Goal: Check status: Check status

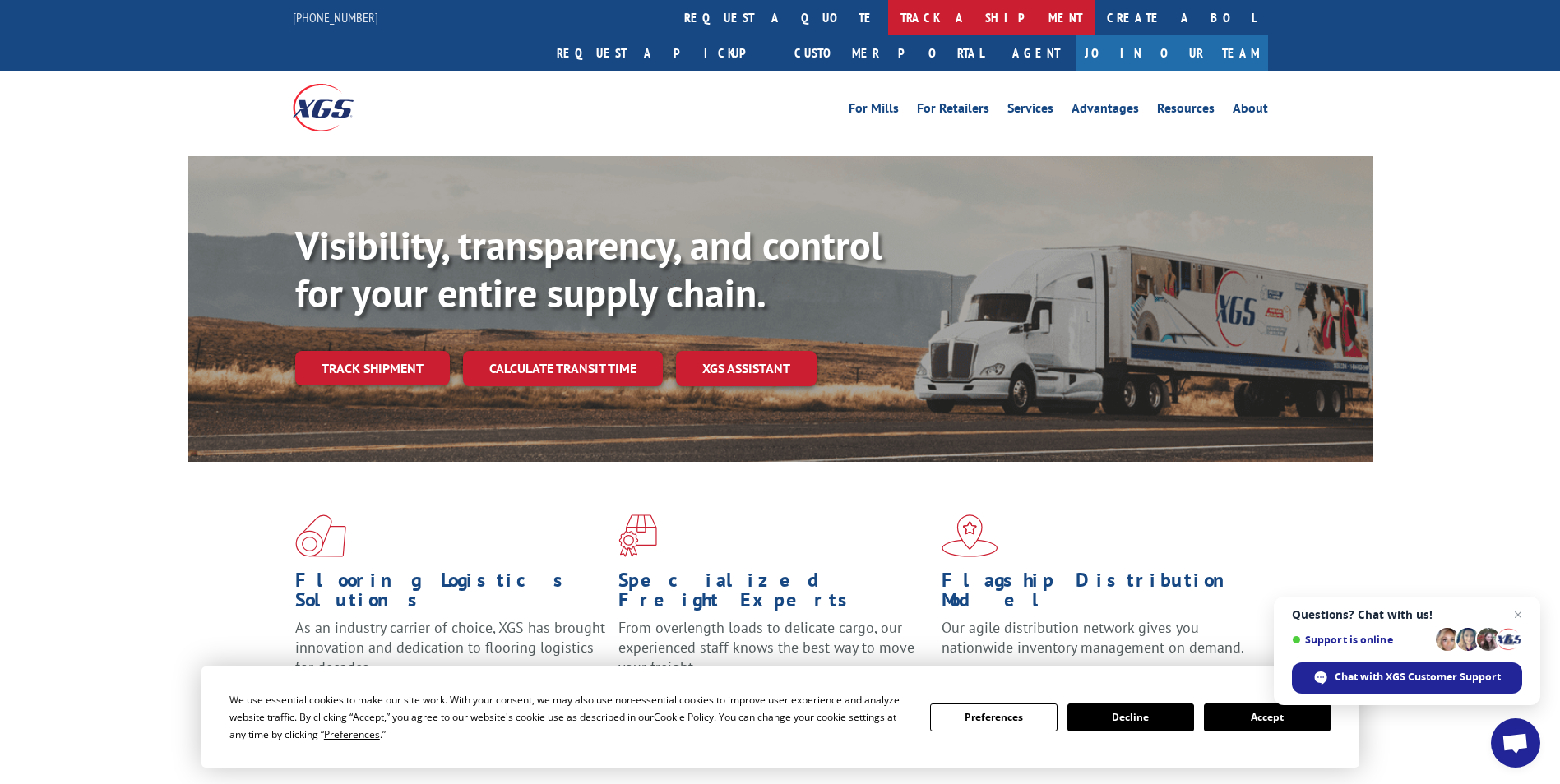
click at [888, 18] on link "track a shipment" at bounding box center [991, 17] width 207 height 35
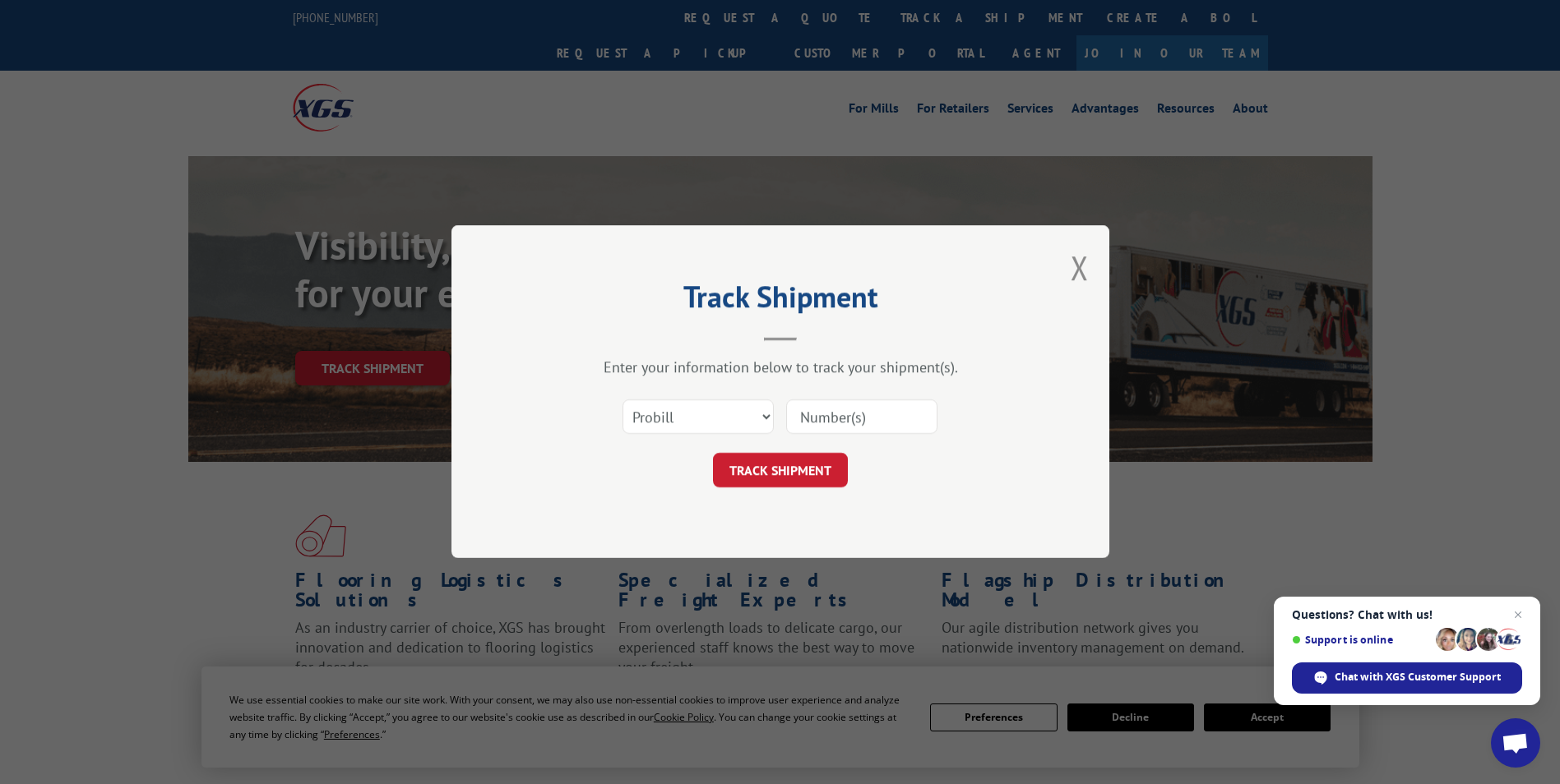
click at [824, 411] on input at bounding box center [861, 417] width 151 height 35
paste input "17690781"
type input "17690781"
click at [800, 469] on button "TRACK SHIPMENT" at bounding box center [781, 471] width 135 height 35
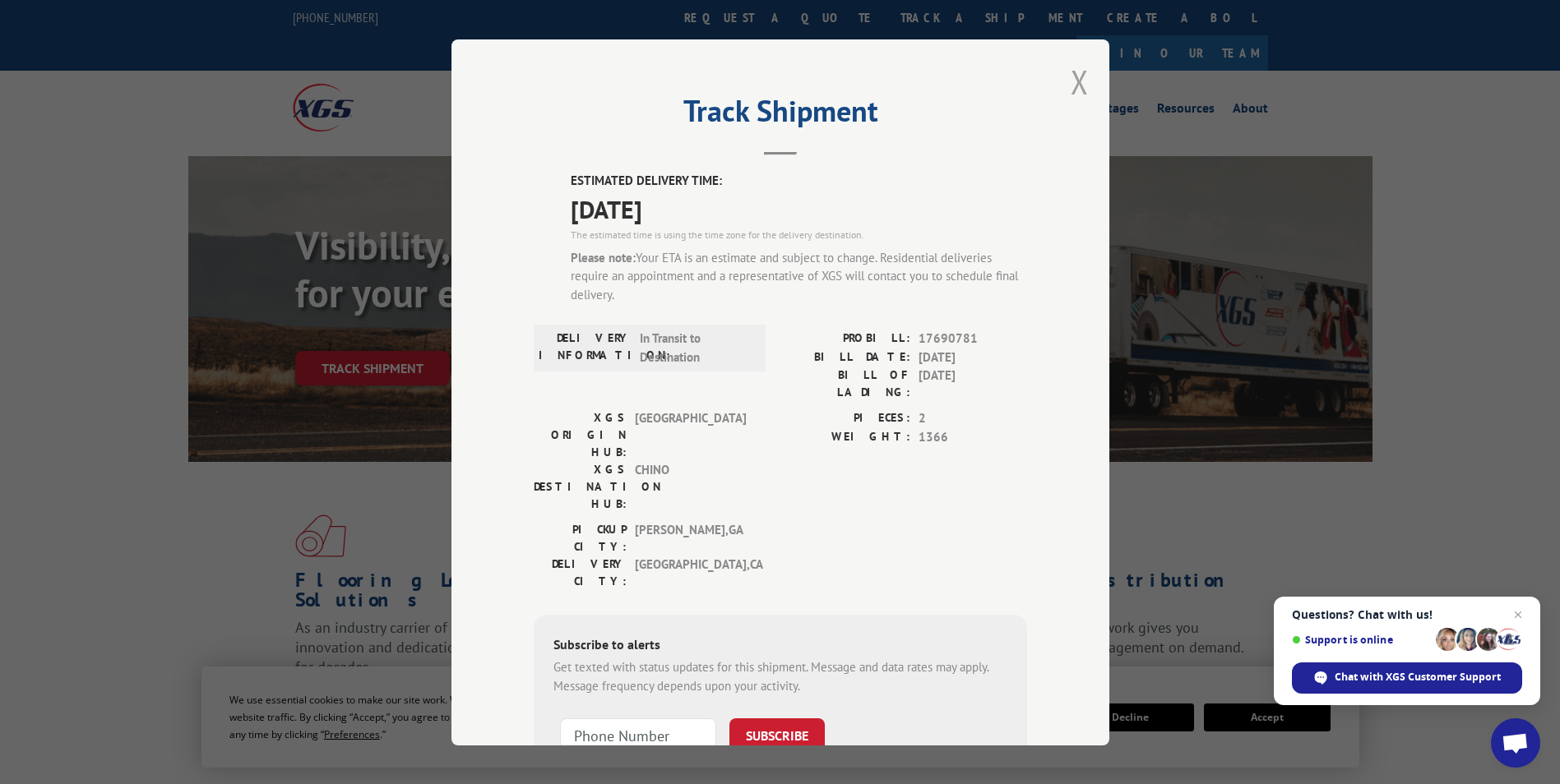
click at [1071, 88] on button "Close modal" at bounding box center [1079, 81] width 18 height 43
